Goal: Information Seeking & Learning: Learn about a topic

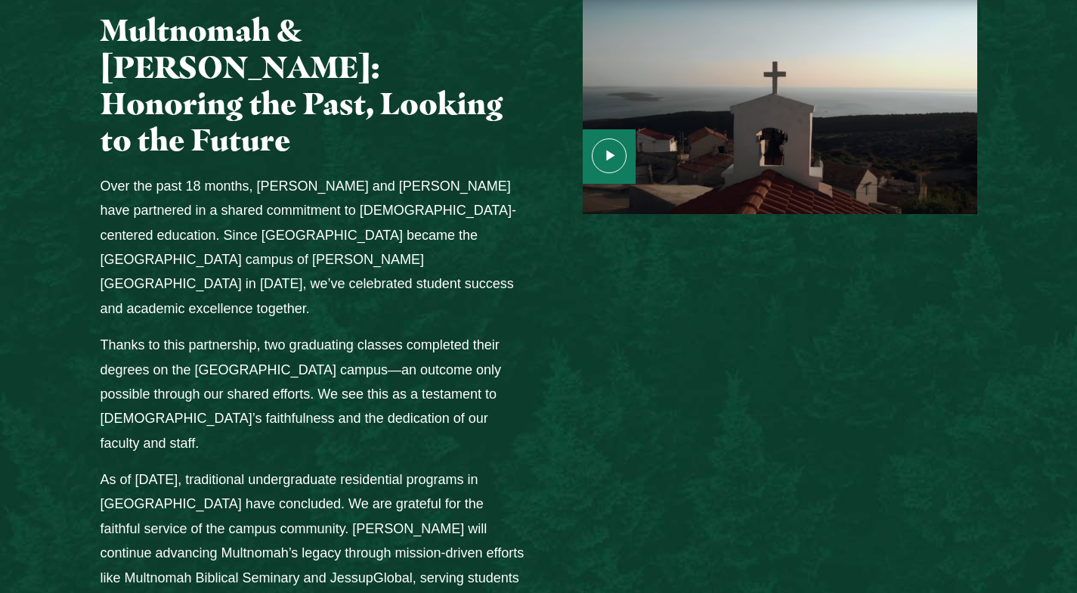
scroll to position [1900, 0]
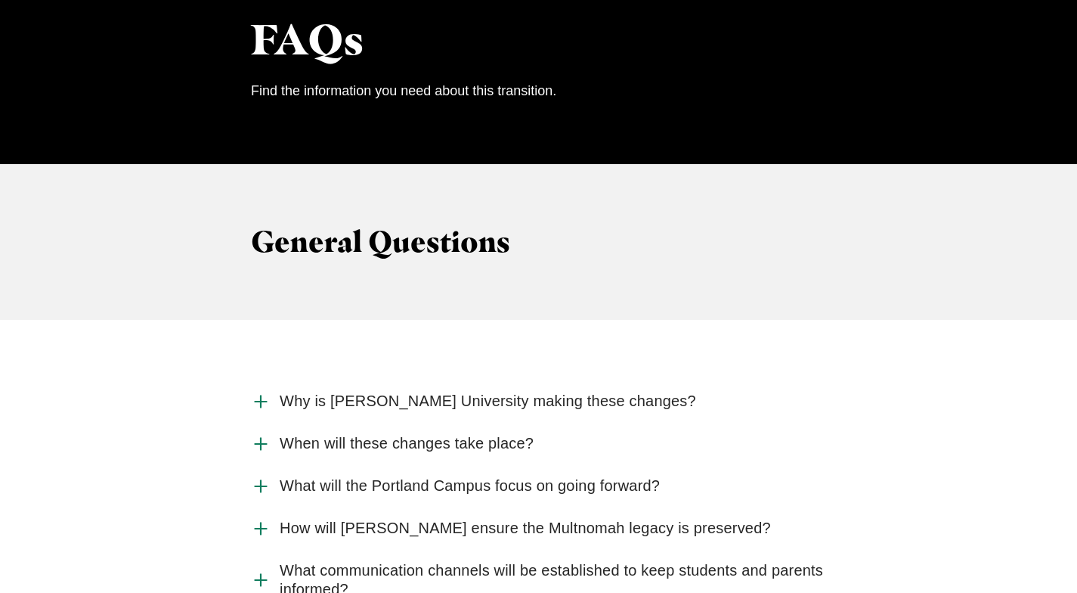
scroll to position [1419, 0]
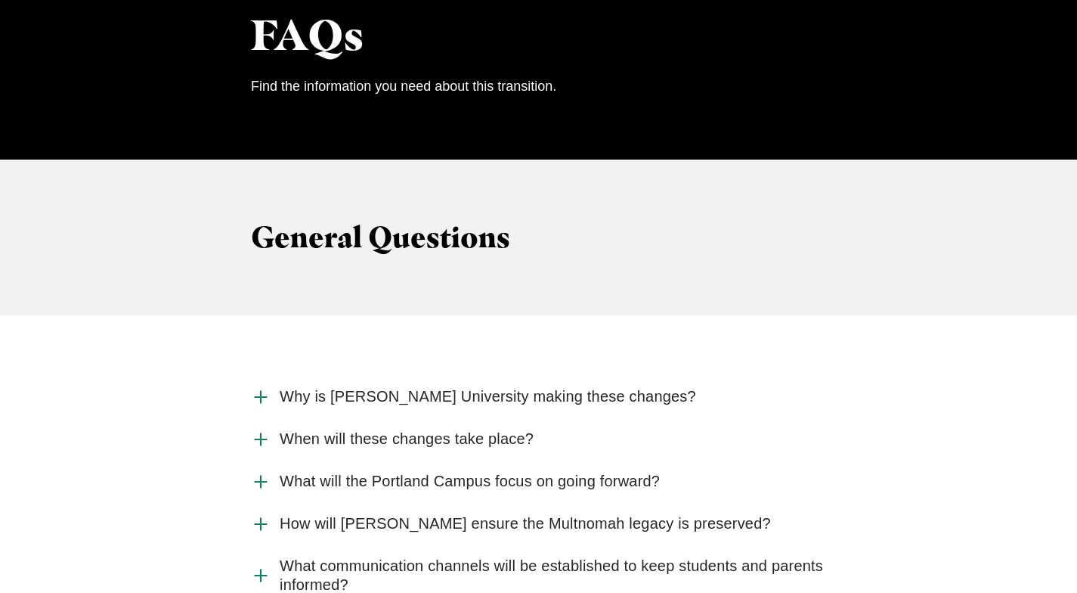
click at [432, 472] on span "What will the Portland Campus focus on going forward?" at bounding box center [470, 481] width 380 height 19
click at [0, 0] on input "What will the Portland Campus focus on going forward?" at bounding box center [0, 0] width 0 height 0
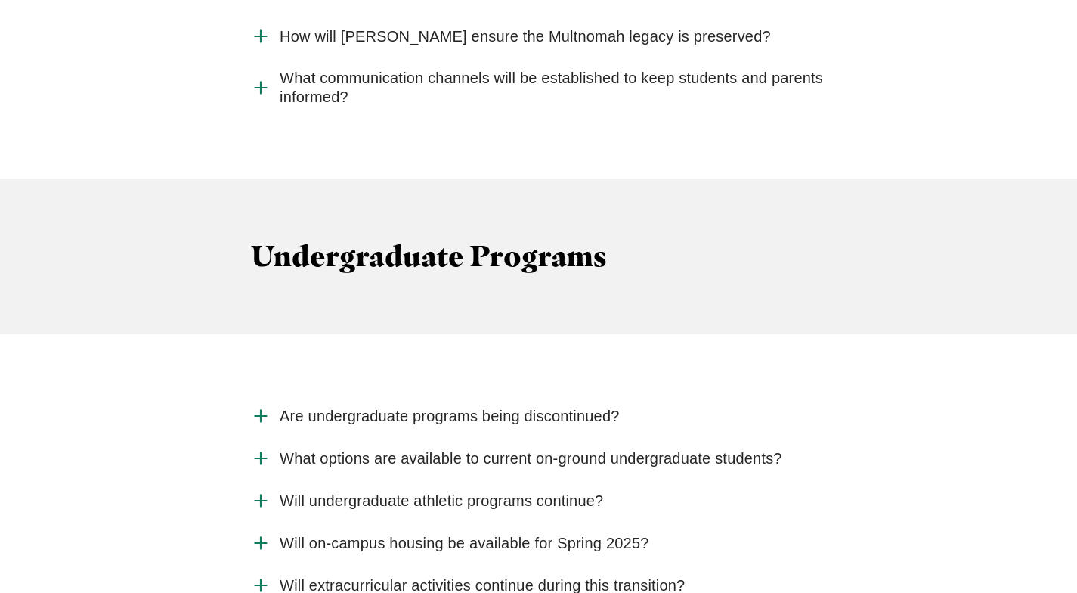
scroll to position [1966, 0]
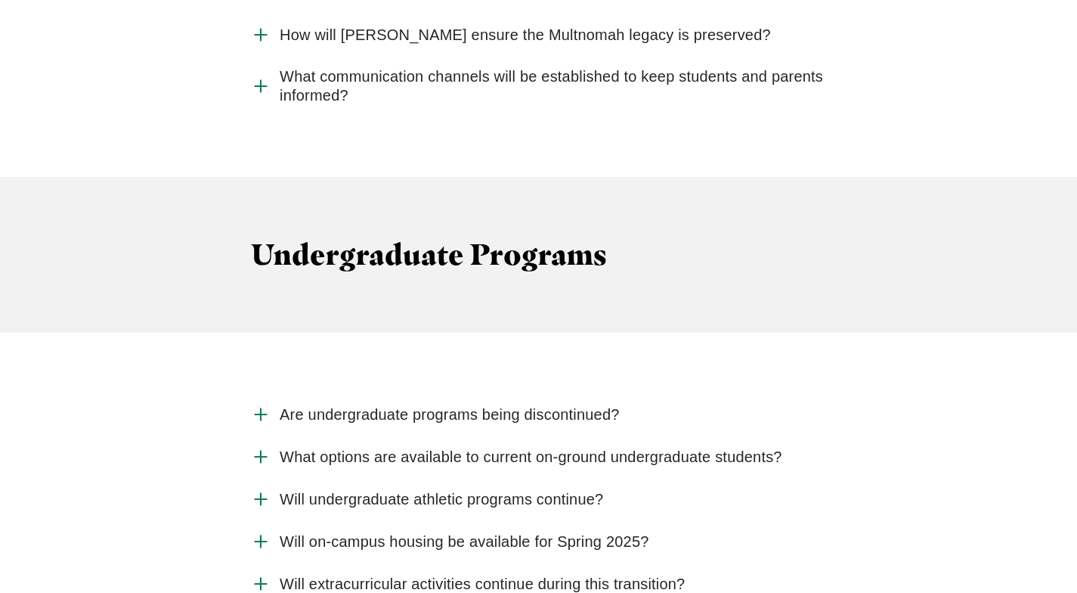
click at [453, 405] on span "Are undergraduate programs being discontinued?" at bounding box center [450, 414] width 340 height 19
click at [0, 0] on input "Are undergraduate programs being discontinued?" at bounding box center [0, 0] width 0 height 0
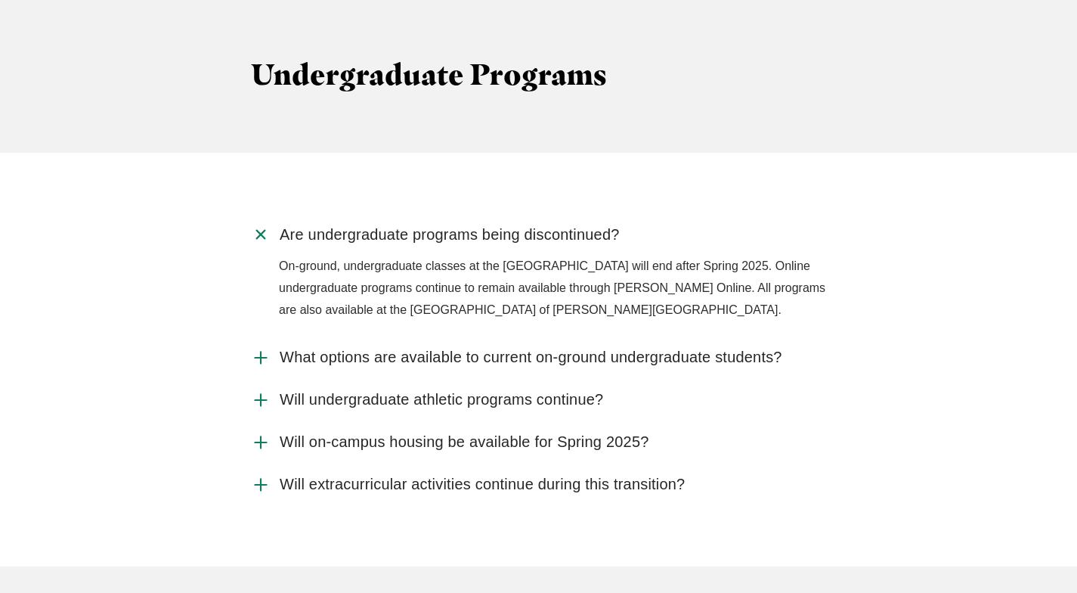
scroll to position [2147, 0]
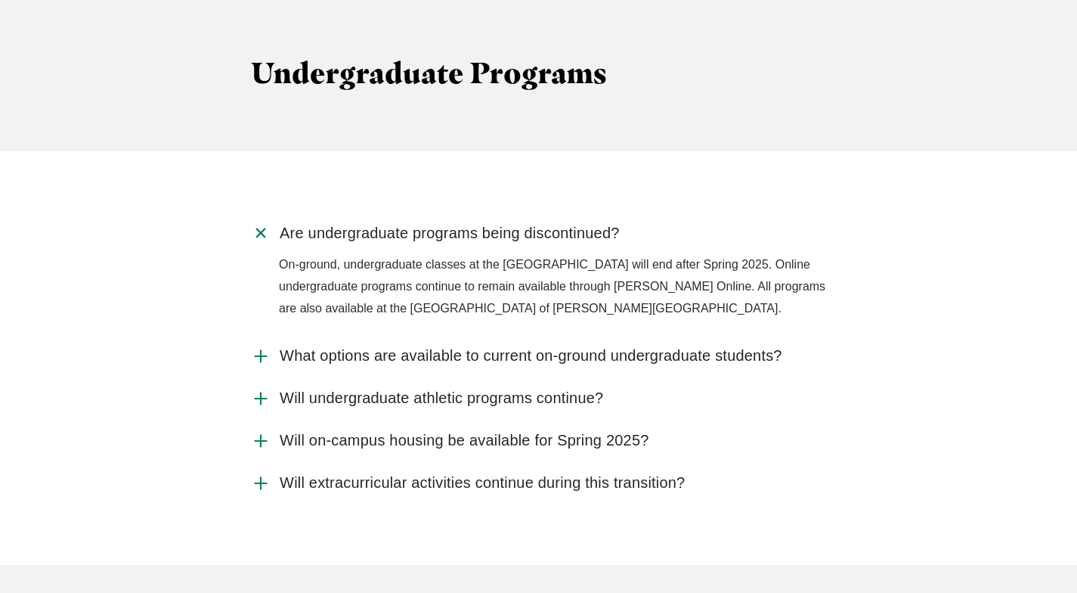
click at [457, 431] on span "Will on-campus housing be available for Spring 2025?" at bounding box center [464, 440] width 369 height 19
click at [0, 0] on input "Will on-campus housing be available for Spring 2025?" at bounding box center [0, 0] width 0 height 0
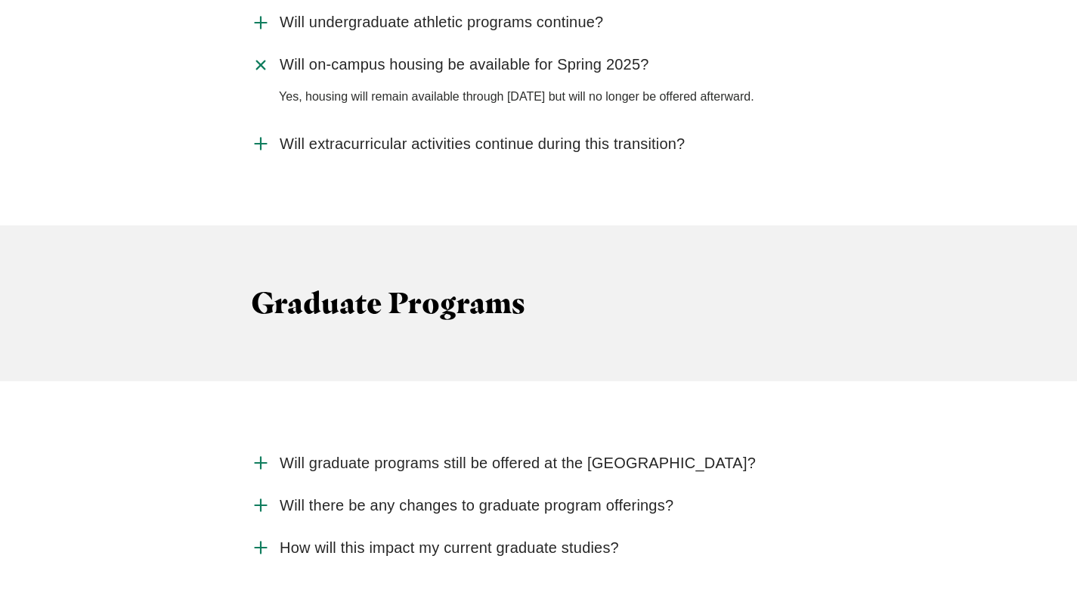
scroll to position [2524, 0]
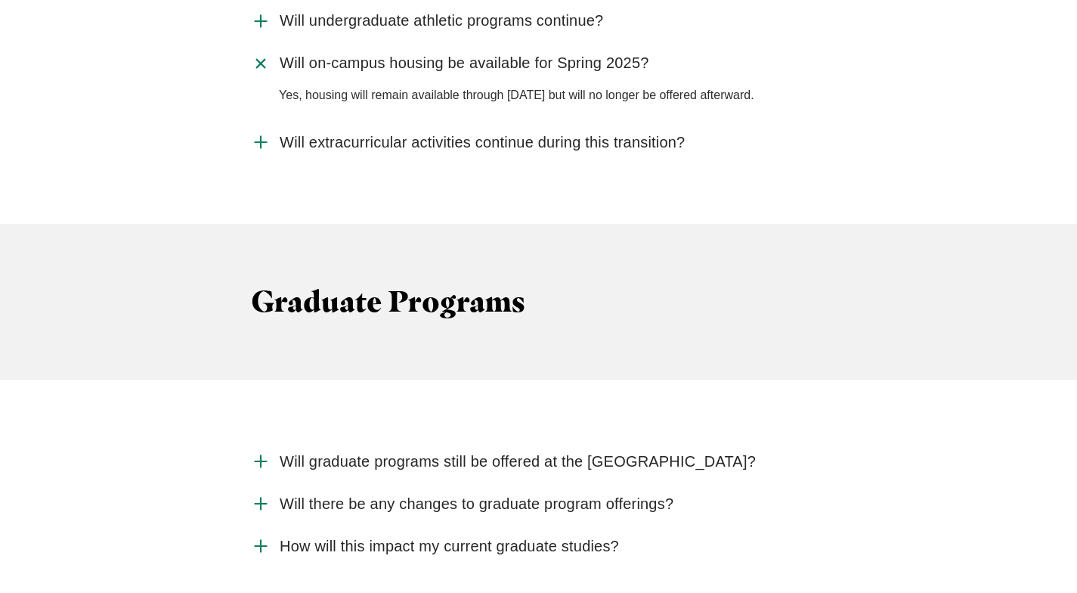
click at [471, 452] on span "Will graduate programs still be offered at the Portland Campus?" at bounding box center [518, 461] width 476 height 19
click at [0, 0] on input "Will graduate programs still be offered at the Portland Campus?" at bounding box center [0, 0] width 0 height 0
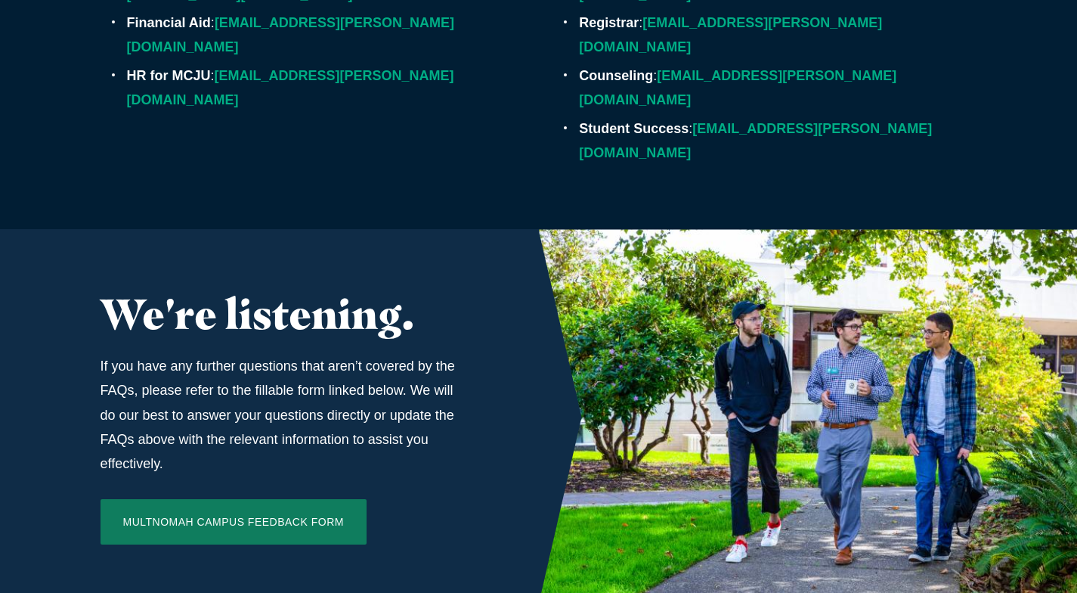
scroll to position [5129, 0]
